Goal: Information Seeking & Learning: Learn about a topic

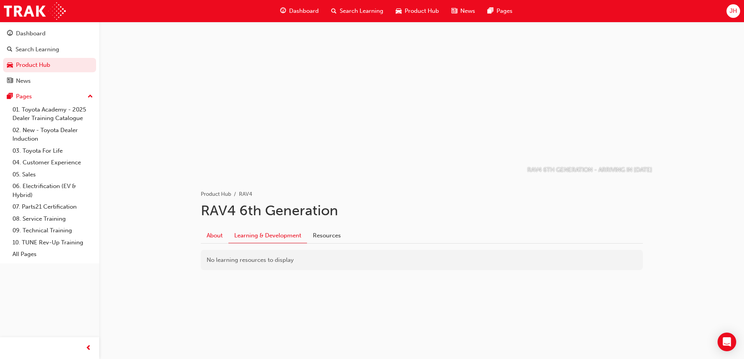
click at [211, 235] on link "About" at bounding box center [215, 235] width 28 height 15
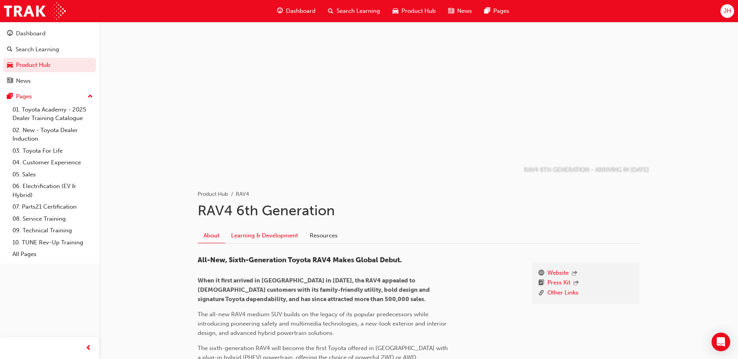
click at [256, 238] on link "Learning & Development" at bounding box center [264, 235] width 79 height 15
